Goal: Transaction & Acquisition: Purchase product/service

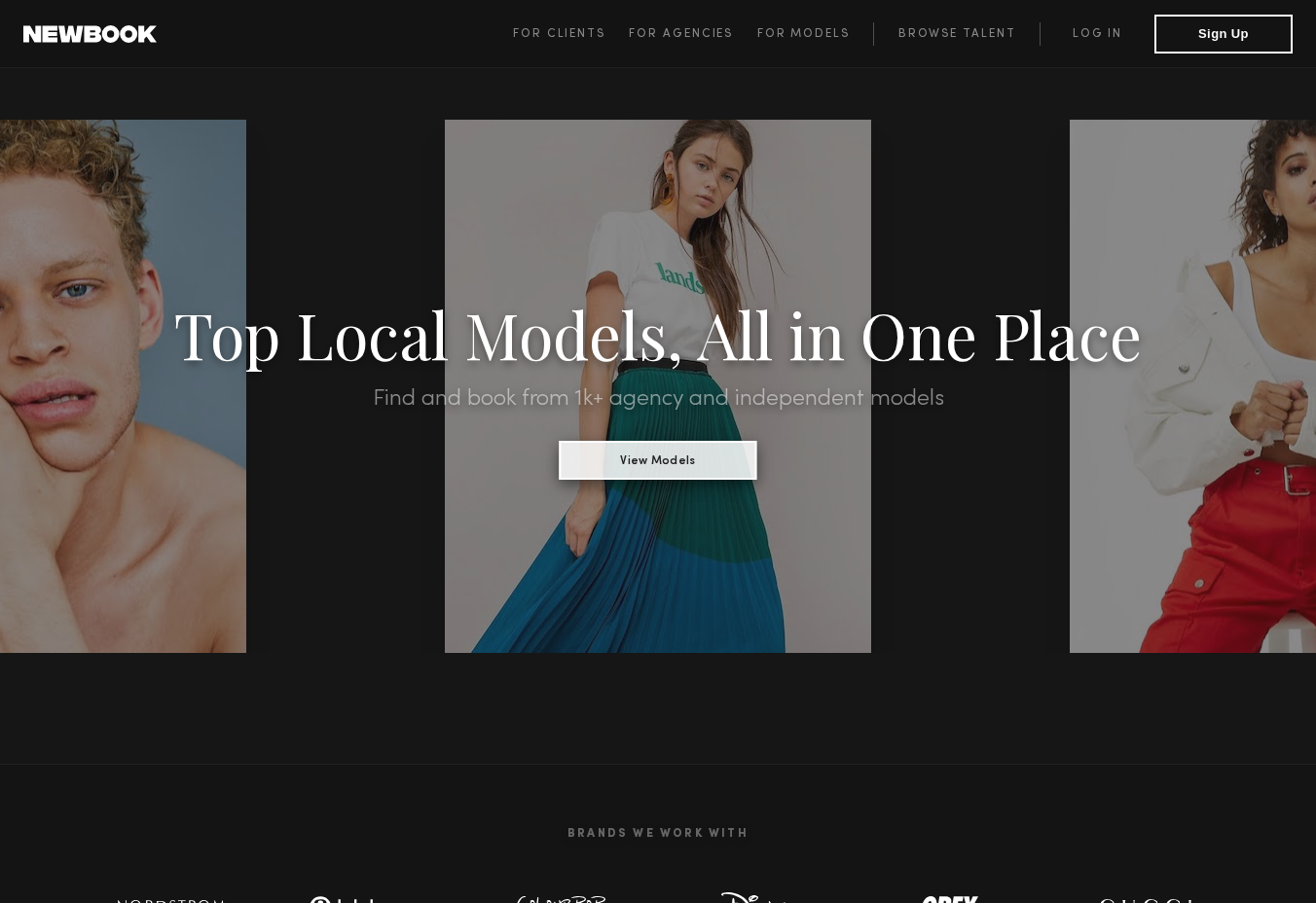
click at [725, 468] on button "View Models" at bounding box center [659, 460] width 198 height 39
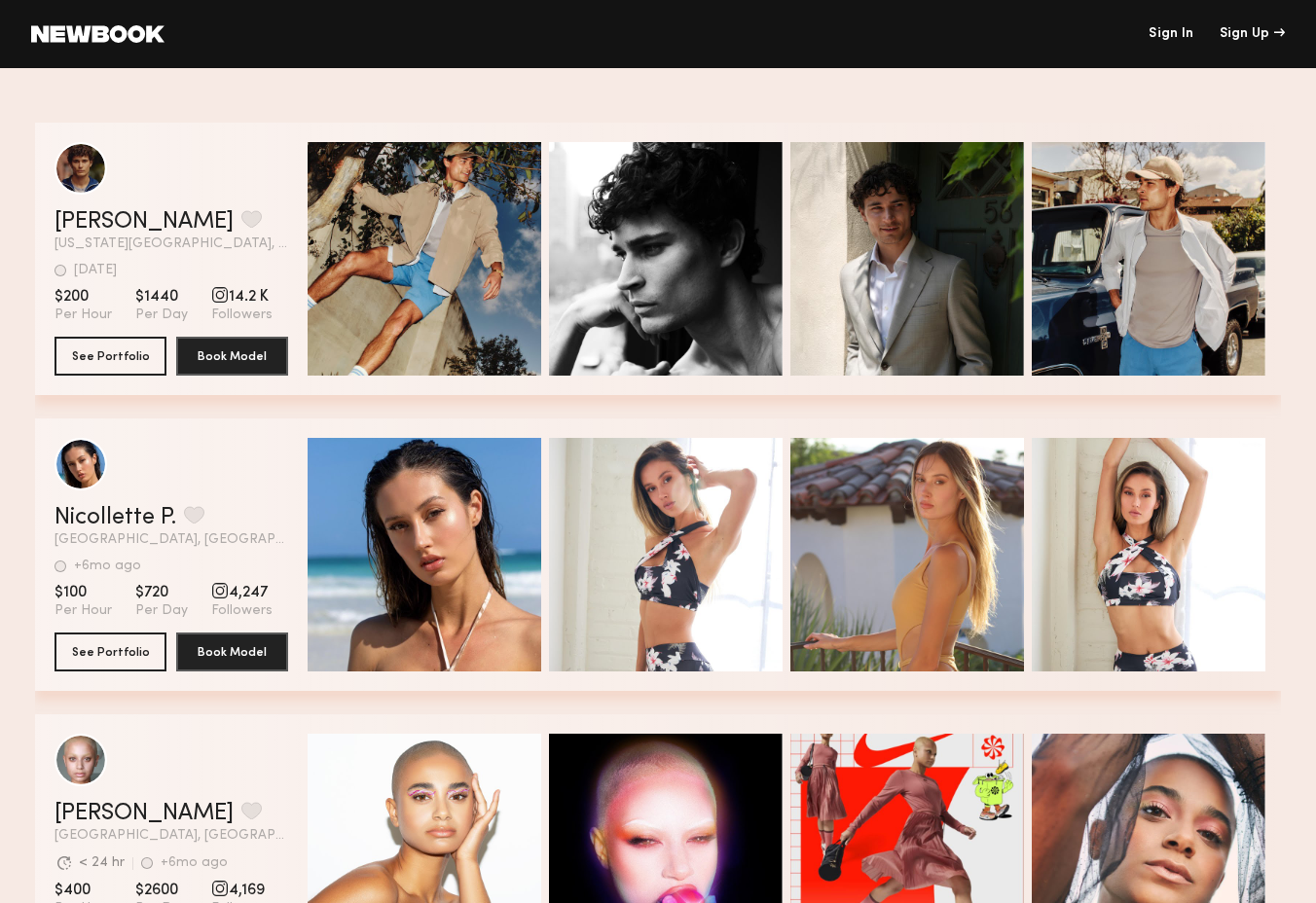
click at [238, 499] on header "Nicollette P. Favorite [GEOGRAPHIC_DATA], [GEOGRAPHIC_DATA] +6mo ago Last Onlin…" at bounding box center [171, 493] width 234 height 109
click at [227, 491] on header "Nicollette P. Favorite [GEOGRAPHIC_DATA], [GEOGRAPHIC_DATA] +6mo ago Last Onlin…" at bounding box center [171, 493] width 234 height 109
click at [110, 654] on button "See Portfolio" at bounding box center [110, 650] width 112 height 39
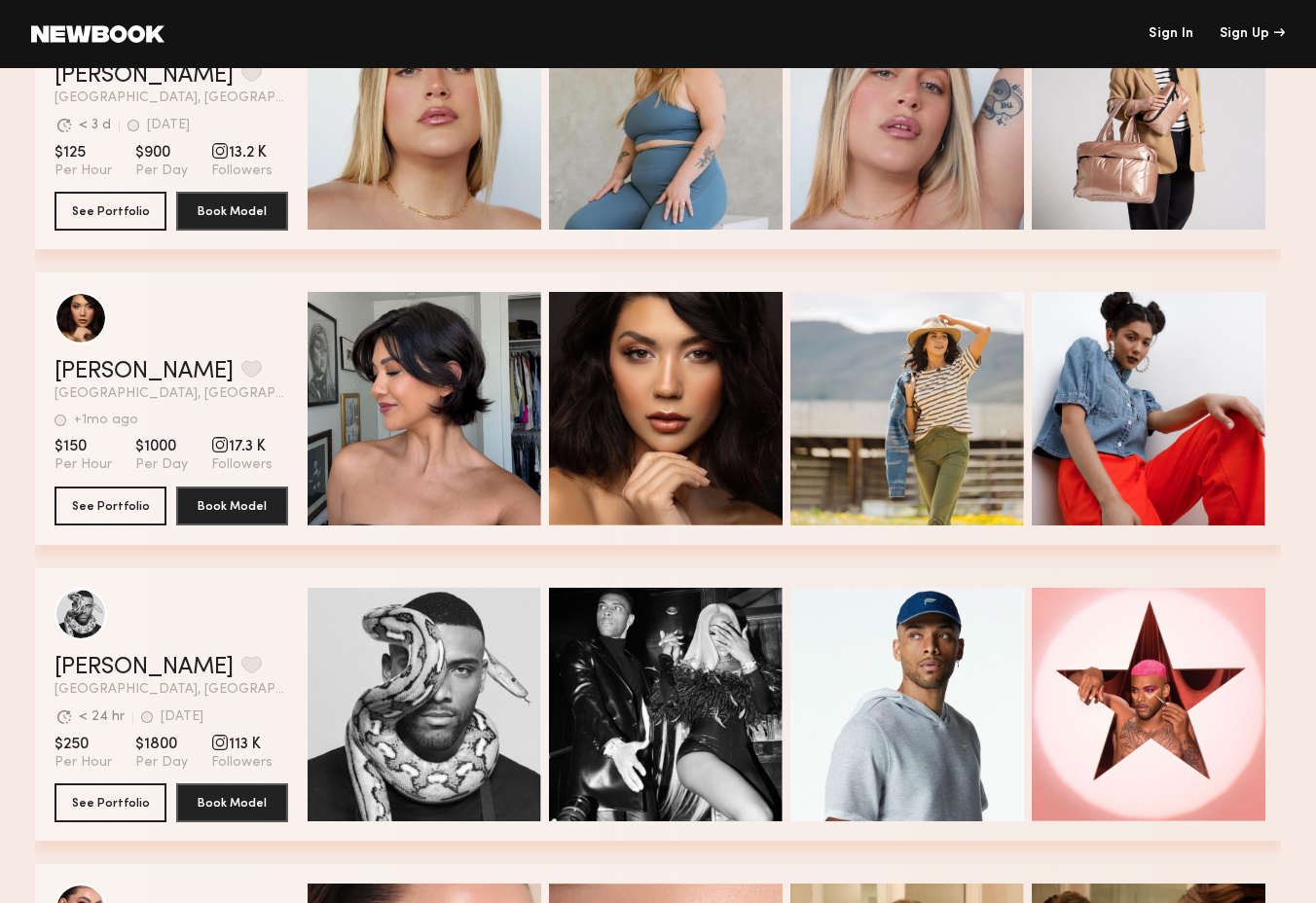
scroll to position [2717, 0]
